Goal: Find specific page/section: Find specific page/section

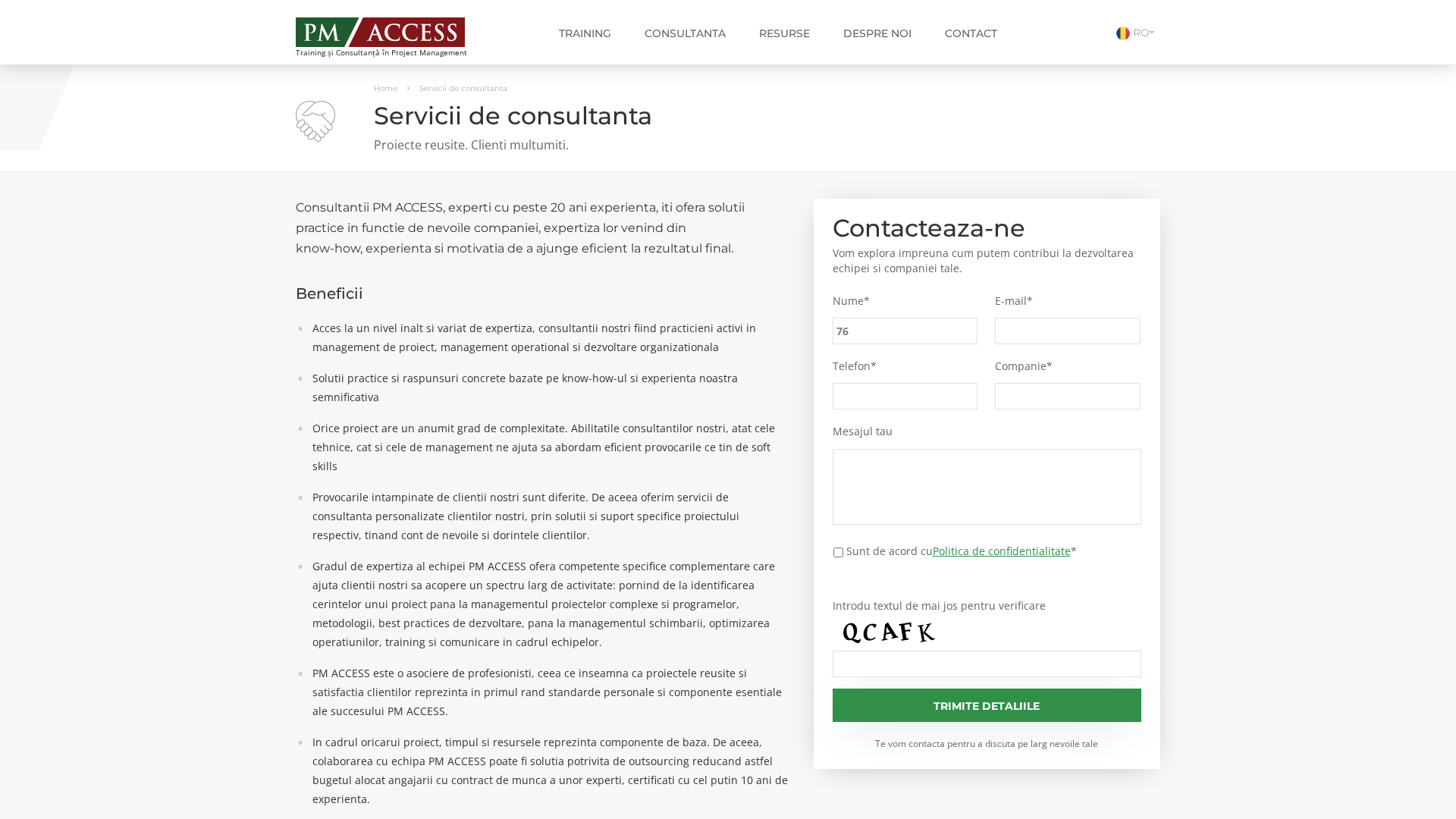
type input "76a"
type input "d2a"
type input "0c1"
type input "7a8"
type input "4eb"
